Goal: Task Accomplishment & Management: Manage account settings

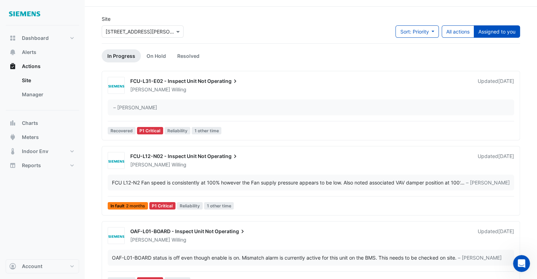
scroll to position [7, 0]
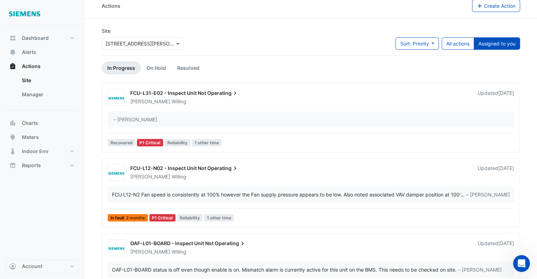
click at [212, 96] on span "Operating" at bounding box center [222, 93] width 31 height 7
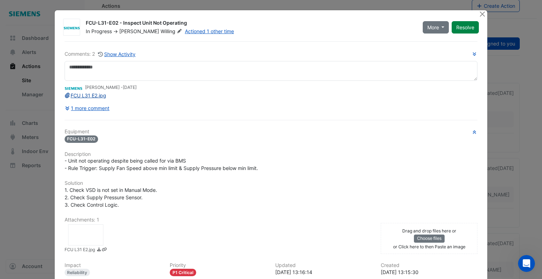
click at [84, 93] on link "FCU L31 E2.jpg" at bounding box center [86, 95] width 42 height 6
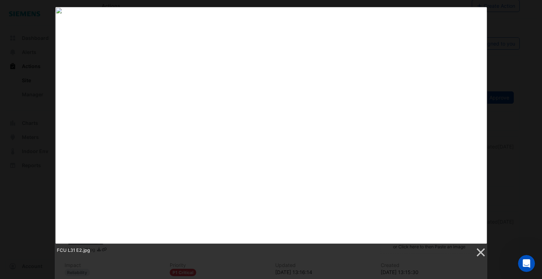
click at [488, 43] on div "FCU L31 E2.jpg" at bounding box center [271, 132] width 542 height 251
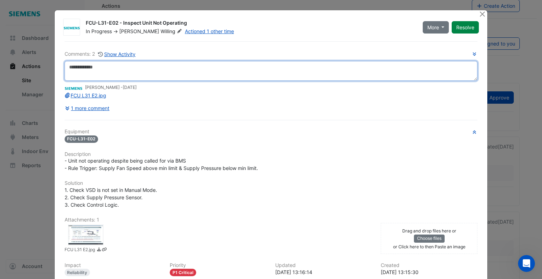
click at [95, 67] on textarea at bounding box center [271, 71] width 413 height 20
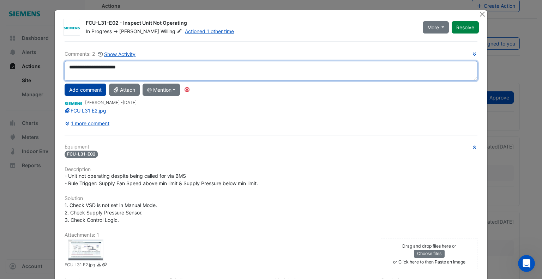
type textarea "**********"
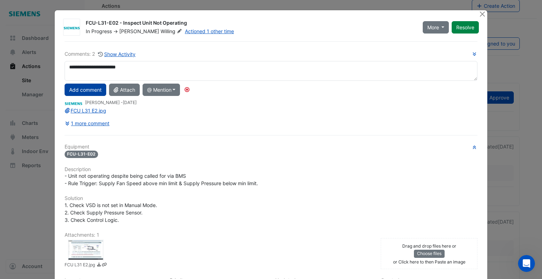
click at [84, 91] on button "Add comment" at bounding box center [86, 90] width 42 height 12
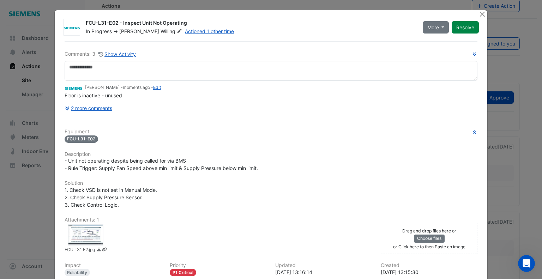
click at [461, 30] on button "Resolve" at bounding box center [465, 27] width 27 height 12
click at [480, 13] on button "Close" at bounding box center [482, 13] width 7 height 7
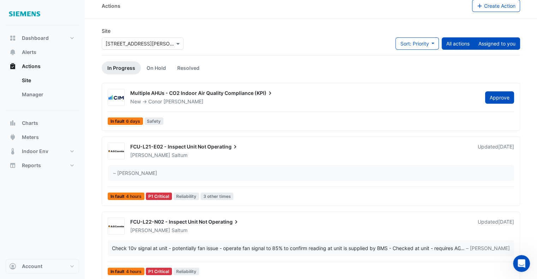
click at [495, 45] on button "Assigned to you" at bounding box center [497, 43] width 46 height 12
